Goal: Task Accomplishment & Management: Manage account settings

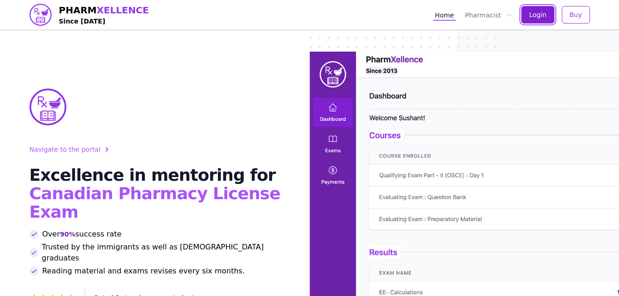
click at [536, 13] on span "Login" at bounding box center [538, 14] width 18 height 9
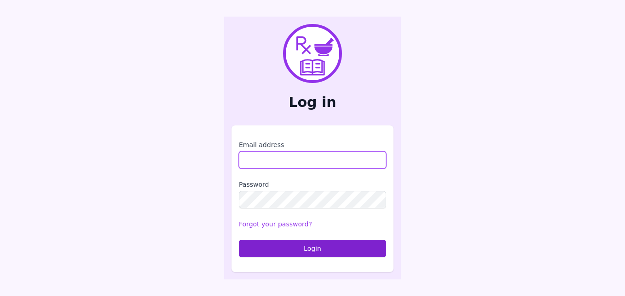
type input "**********"
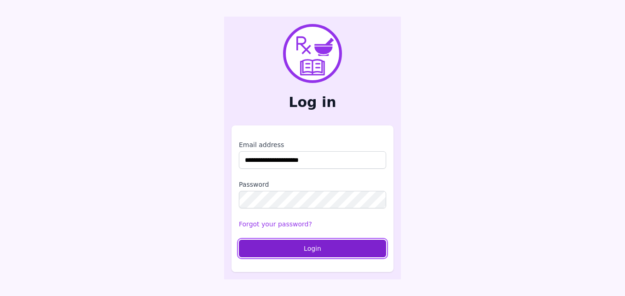
click at [369, 251] on button "Login" at bounding box center [312, 248] width 147 height 18
